Goal: Task Accomplishment & Management: Complete application form

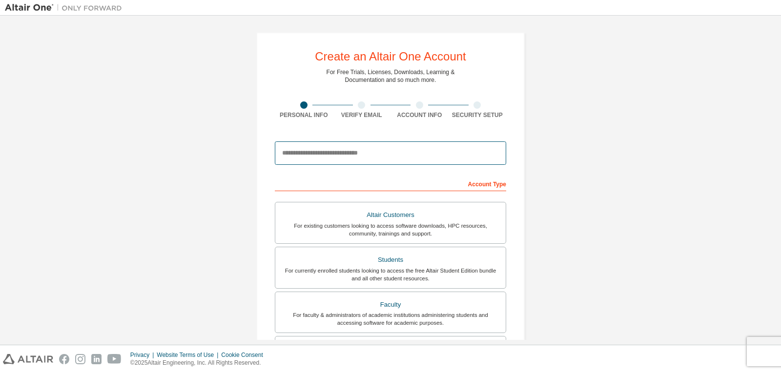
click at [305, 146] on input "email" at bounding box center [390, 152] width 231 height 23
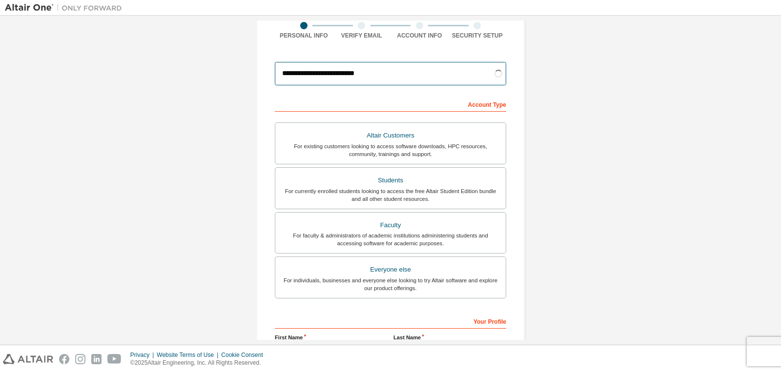
scroll to position [98, 0]
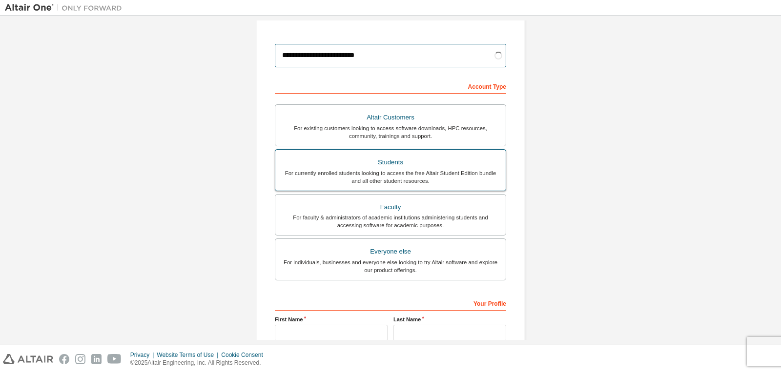
type input "**********"
click at [430, 175] on div "For currently enrolled students looking to access the free Altair Student Editi…" at bounding box center [390, 177] width 219 height 16
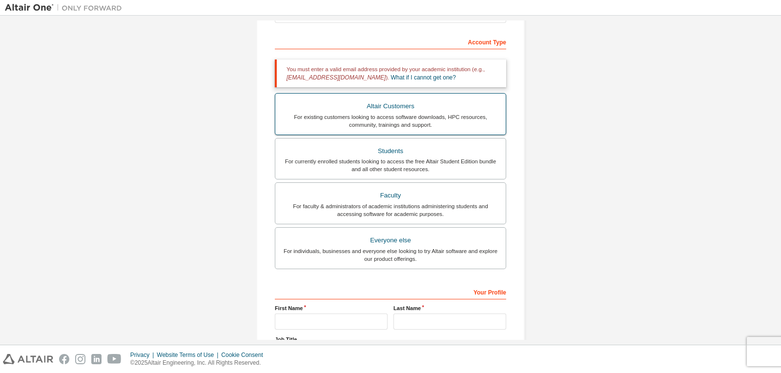
scroll to position [146, 0]
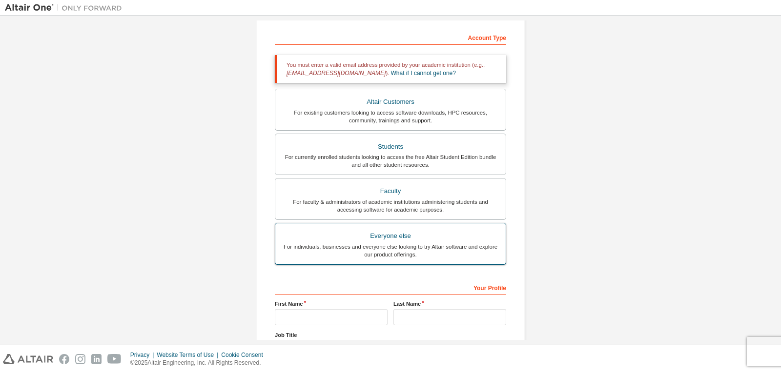
click at [390, 237] on div "Everyone else" at bounding box center [390, 236] width 219 height 14
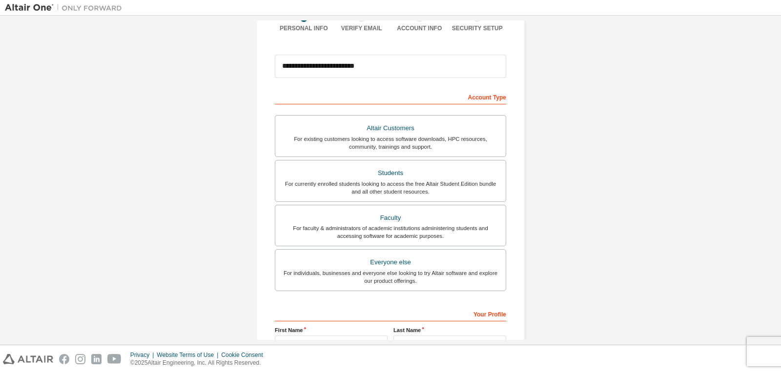
scroll to position [0, 0]
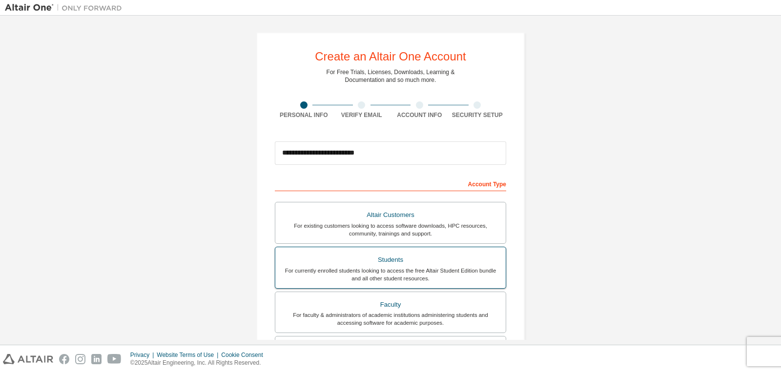
click at [396, 255] on div "Students" at bounding box center [390, 260] width 219 height 14
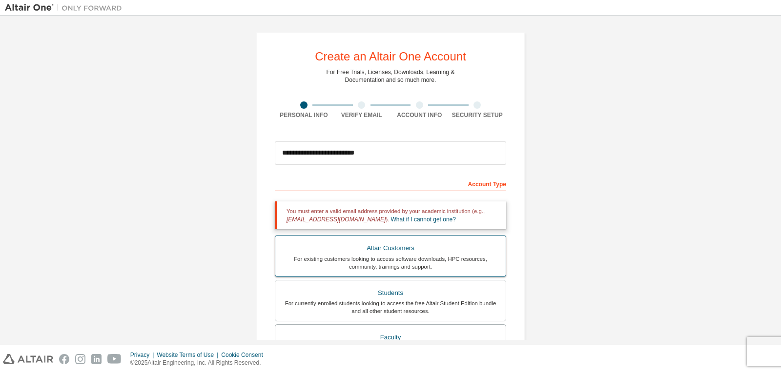
click at [387, 260] on div "For existing customers looking to access software downloads, HPC resources, com…" at bounding box center [390, 263] width 219 height 16
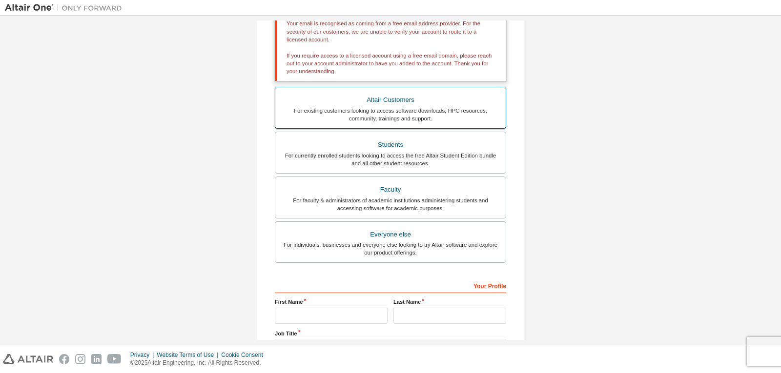
scroll to position [195, 0]
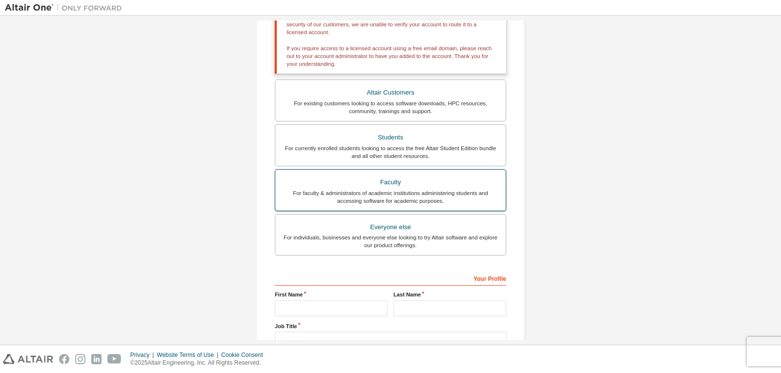
click at [398, 183] on div "Faculty" at bounding box center [390, 183] width 219 height 14
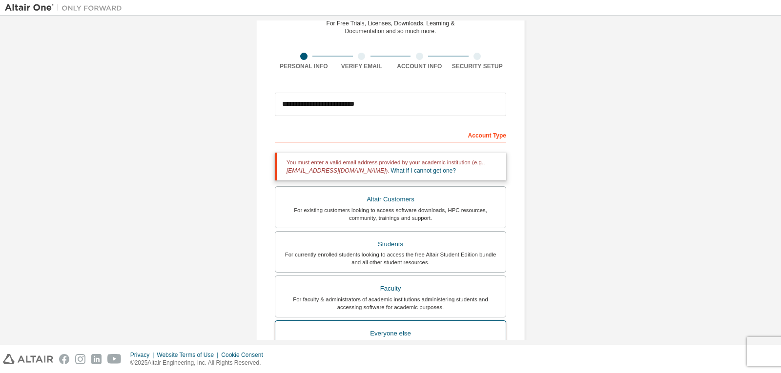
scroll to position [146, 0]
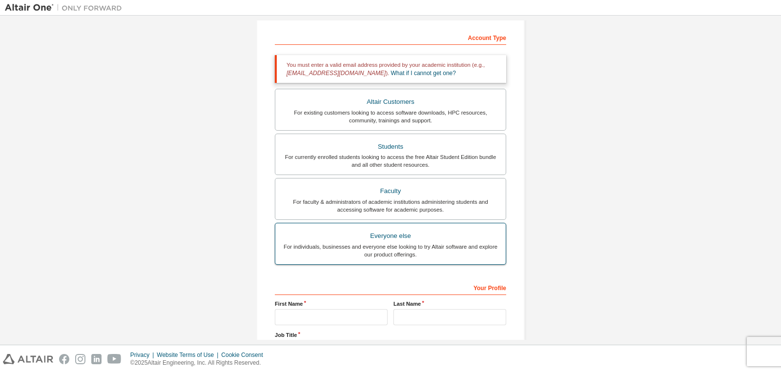
click at [379, 240] on div "Everyone else" at bounding box center [390, 236] width 219 height 14
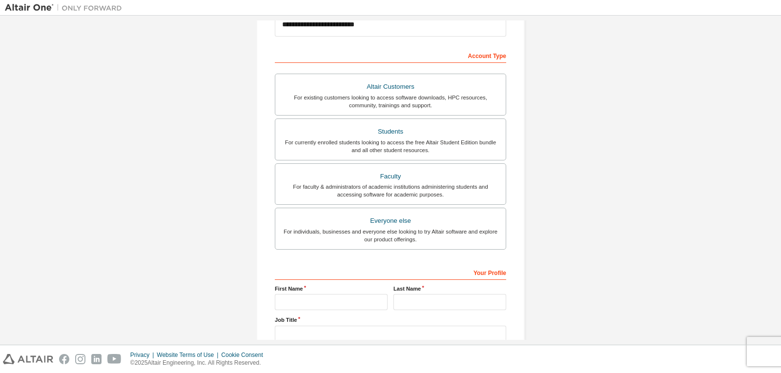
scroll to position [197, 0]
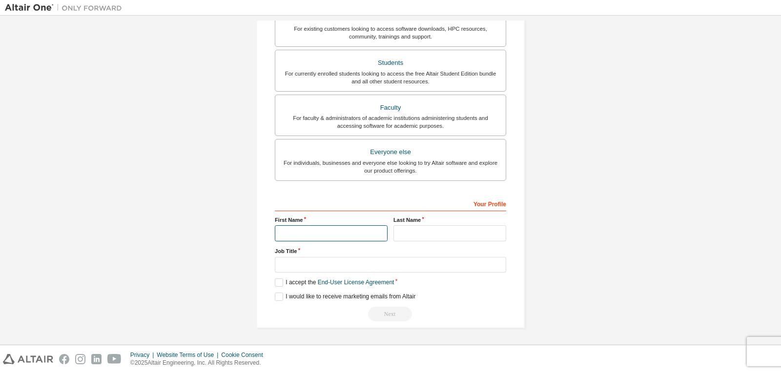
click at [366, 230] on input "text" at bounding box center [331, 233] width 113 height 16
type input "**********"
click at [424, 235] on input "text" at bounding box center [449, 233] width 113 height 16
type input "**********"
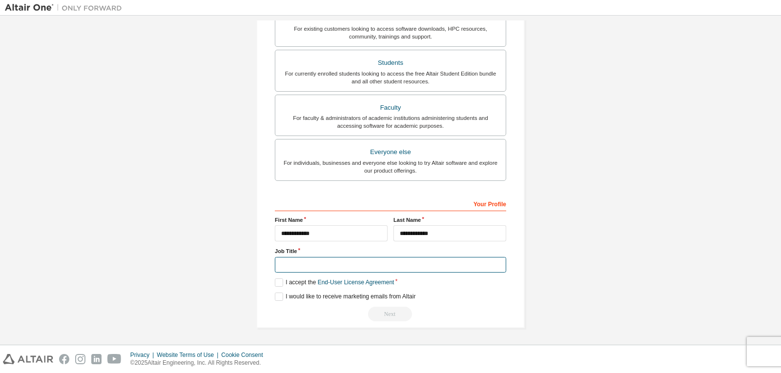
click at [337, 266] on input "text" at bounding box center [390, 265] width 231 height 16
type input "*******"
click at [278, 281] on label "I accept the End-User License Agreement" at bounding box center [334, 283] width 119 height 8
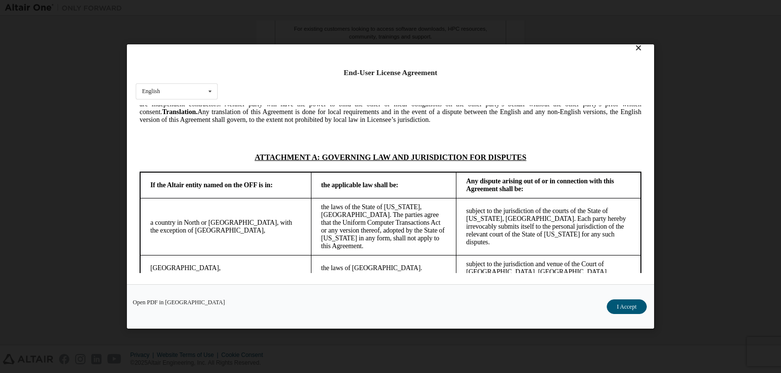
scroll to position [2428, 0]
click at [622, 310] on button "I Accept" at bounding box center [626, 307] width 40 height 15
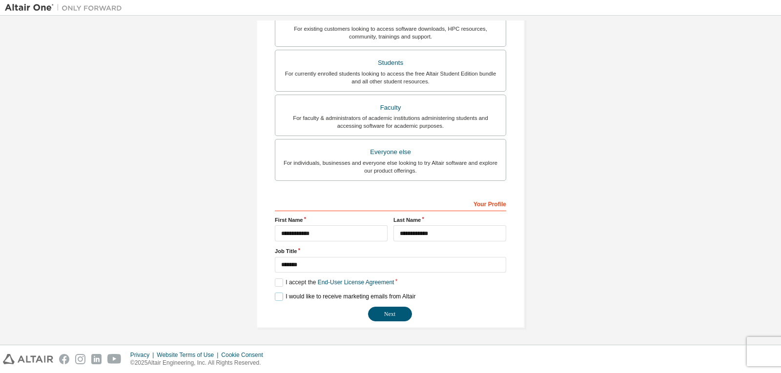
click at [280, 299] on label "I would like to receive marketing emails from Altair" at bounding box center [345, 297] width 141 height 8
click at [382, 311] on button "Next" at bounding box center [390, 314] width 44 height 15
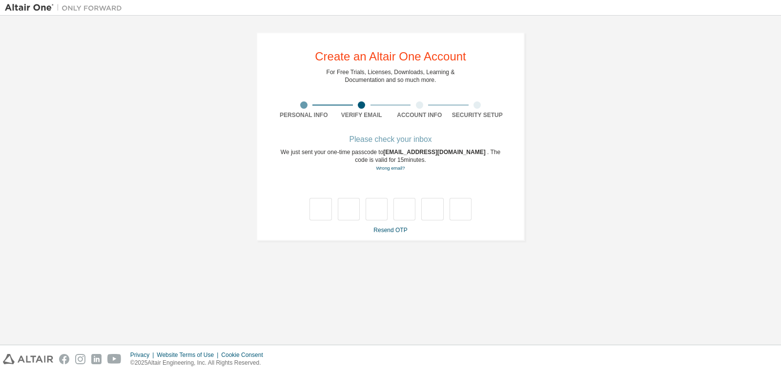
scroll to position [0, 0]
type input "*"
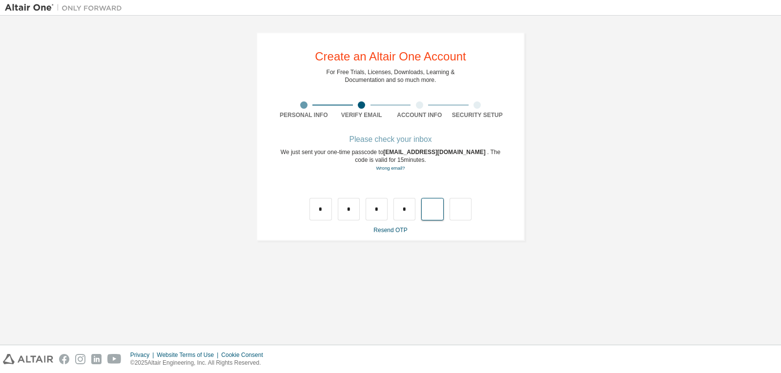
type input "*"
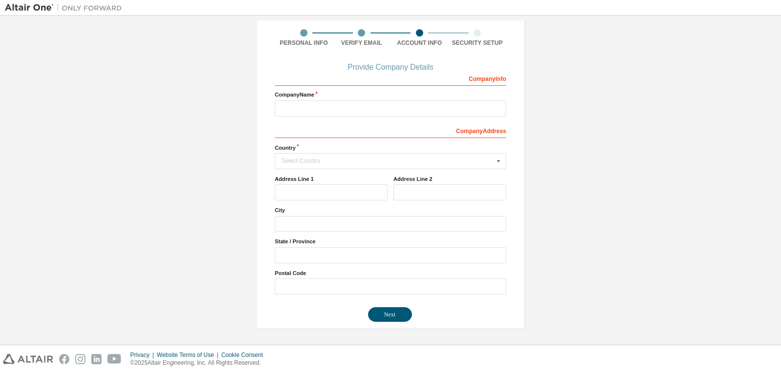
scroll to position [73, 0]
click at [307, 104] on input "text" at bounding box center [390, 108] width 231 height 16
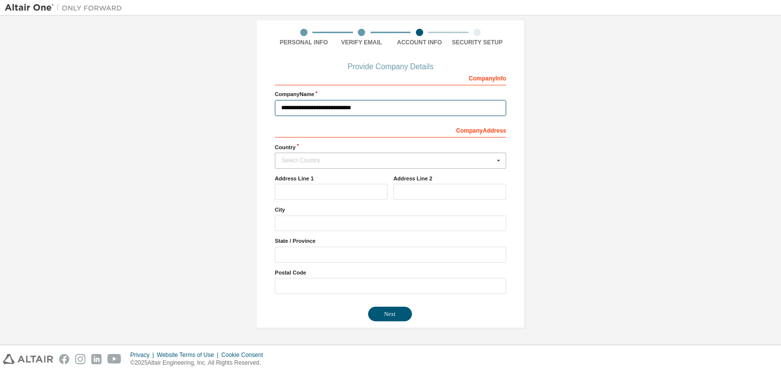
type input "**********"
click at [312, 160] on div "Select Country" at bounding box center [387, 161] width 212 height 6
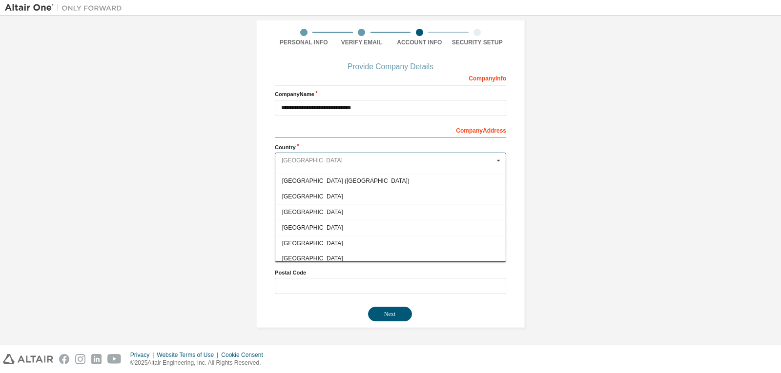
scroll to position [1561, 0]
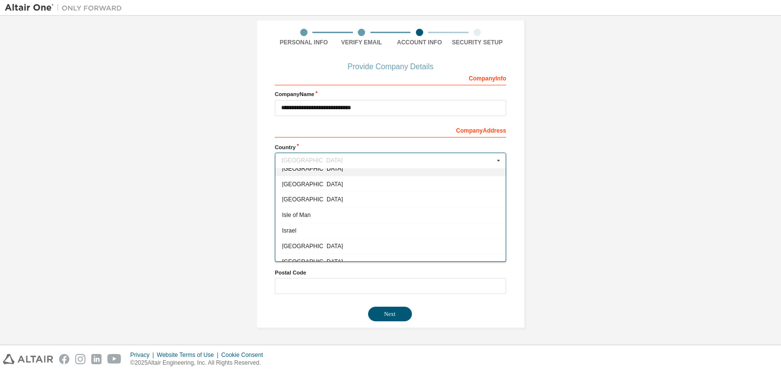
click at [310, 171] on span "[GEOGRAPHIC_DATA]" at bounding box center [390, 169] width 217 height 6
type input "***"
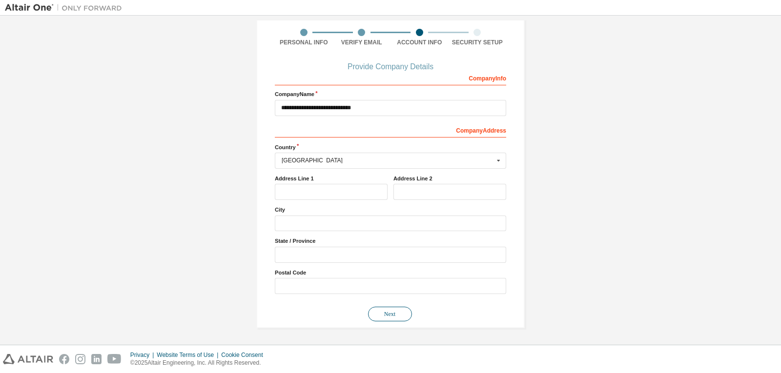
click at [389, 309] on button "Next" at bounding box center [390, 314] width 44 height 15
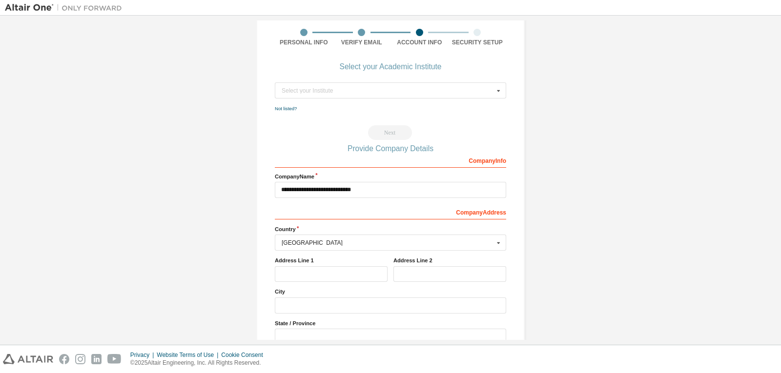
scroll to position [0, 0]
